Goal: Find specific page/section: Find specific page/section

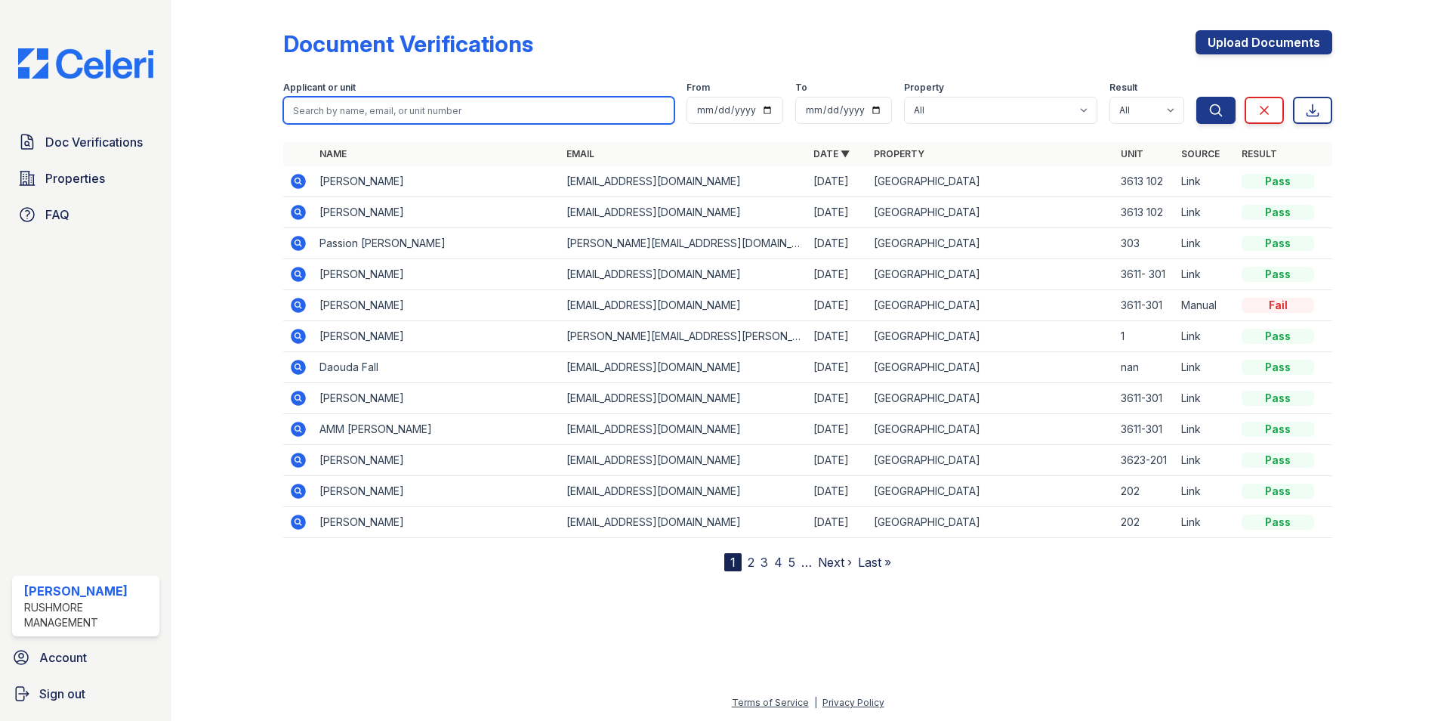
click at [370, 120] on input "search" at bounding box center [478, 110] width 391 height 27
type input "v"
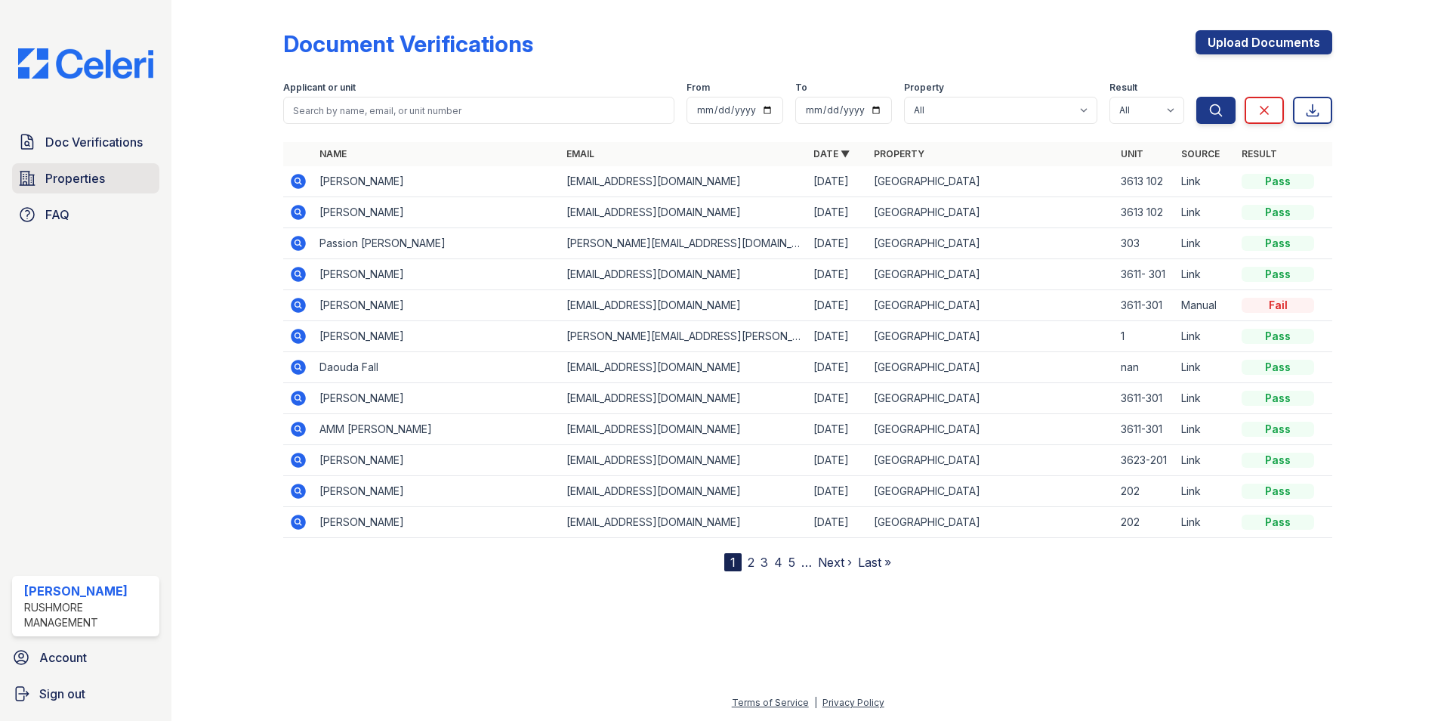
click at [108, 184] on link "Properties" at bounding box center [85, 178] width 147 height 30
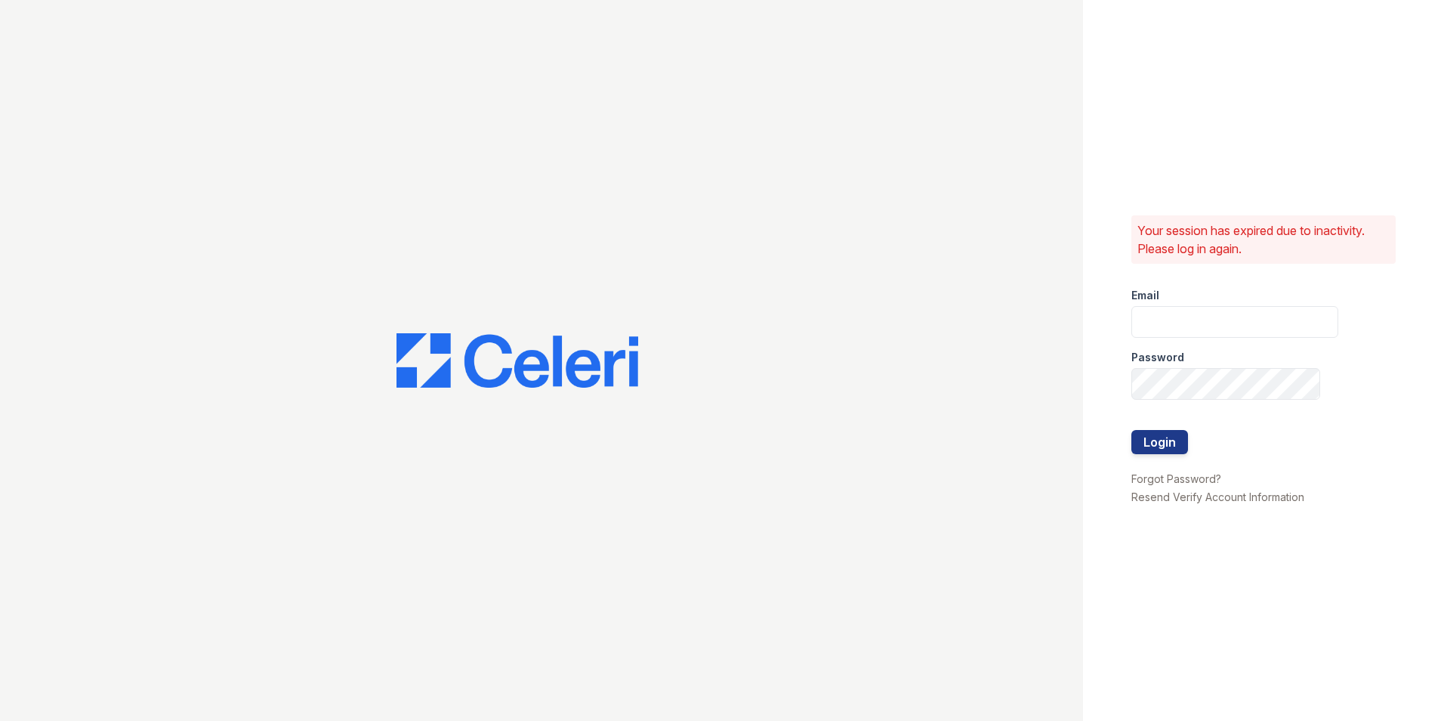
type input "creed@rushmoremgmt.com"
click at [1177, 446] on button "Login" at bounding box center [1160, 442] width 57 height 24
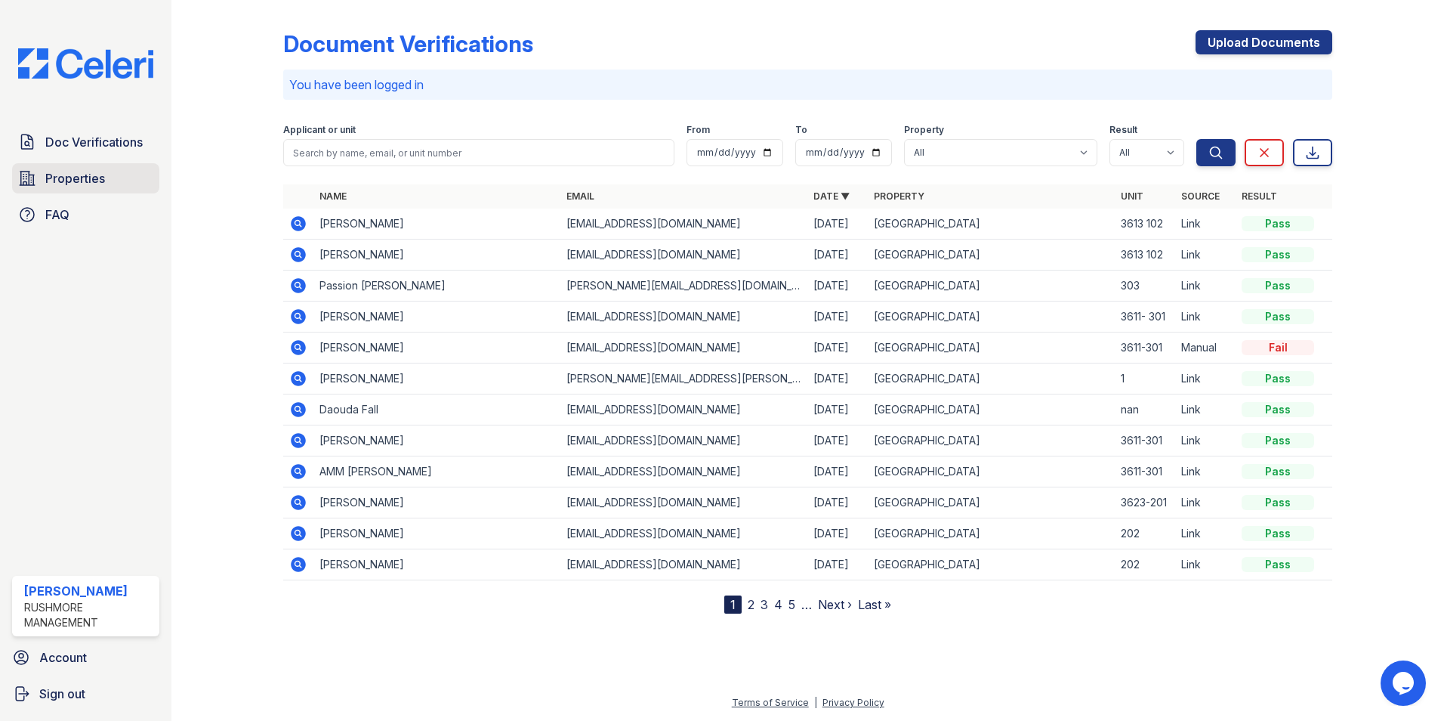
click at [82, 188] on link "Properties" at bounding box center [85, 178] width 147 height 30
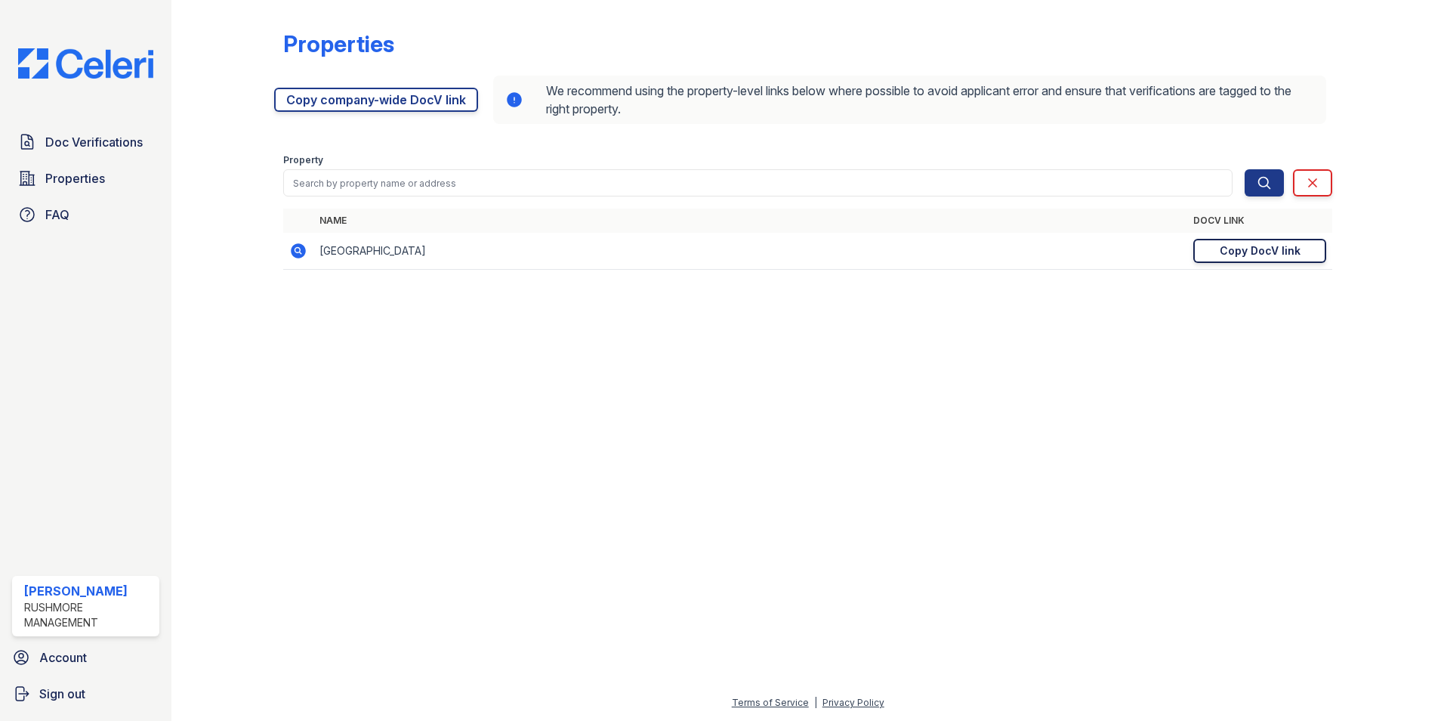
click at [1207, 250] on link "Copy DocV link Copy link" at bounding box center [1259, 251] width 133 height 24
